Goal: Navigation & Orientation: Find specific page/section

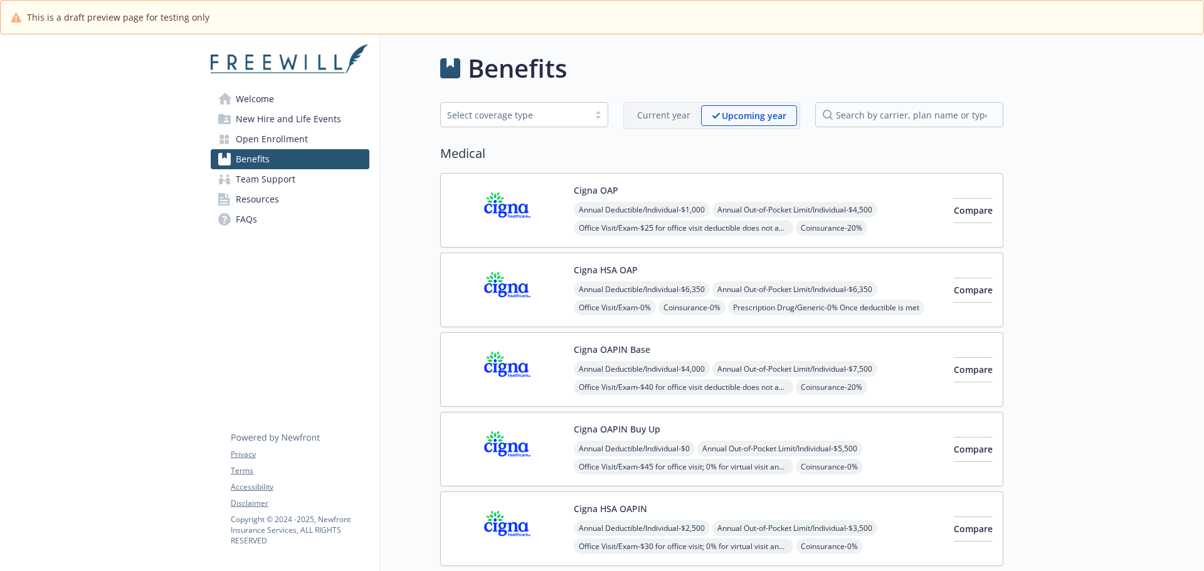
click at [262, 97] on span "Welcome" at bounding box center [255, 99] width 38 height 20
